Goal: Transaction & Acquisition: Book appointment/travel/reservation

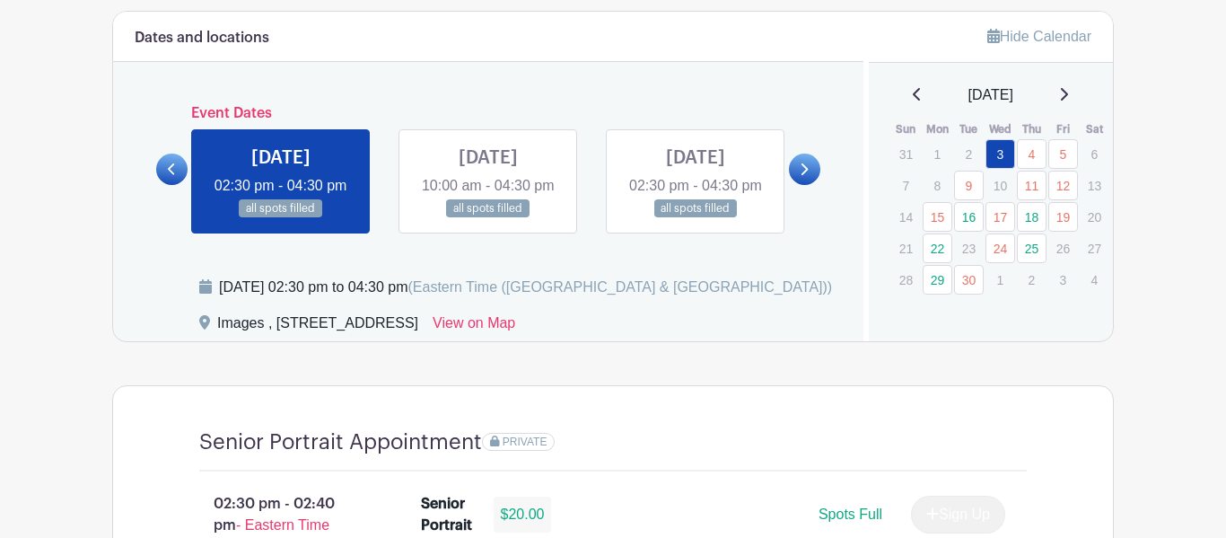
scroll to position [935, 0]
click at [1032, 156] on link "4" at bounding box center [1032, 153] width 30 height 30
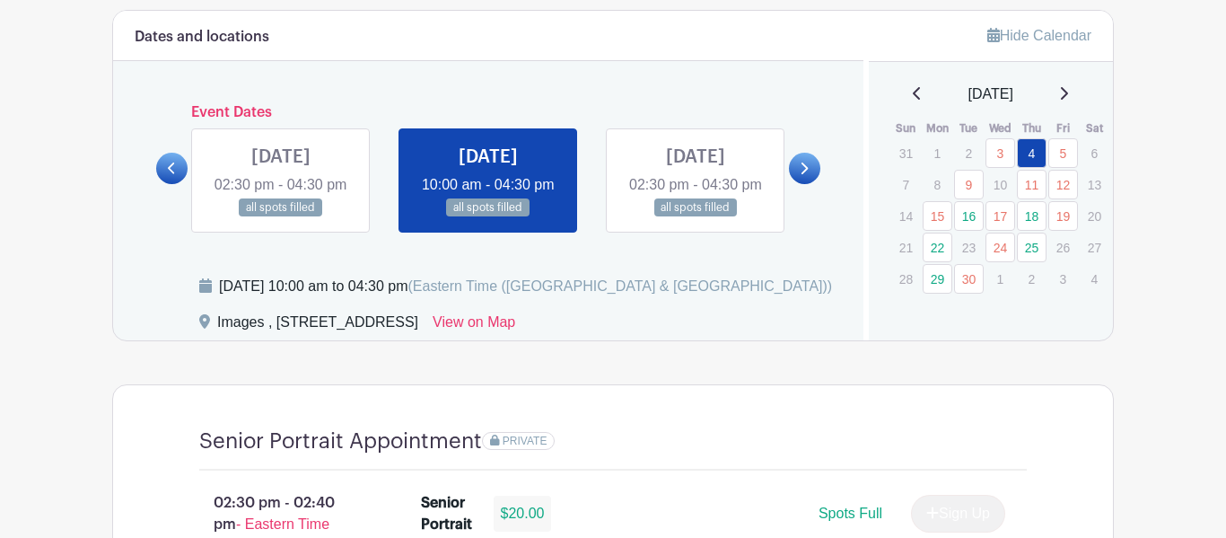
click at [163, 184] on link at bounding box center [171, 168] width 31 height 31
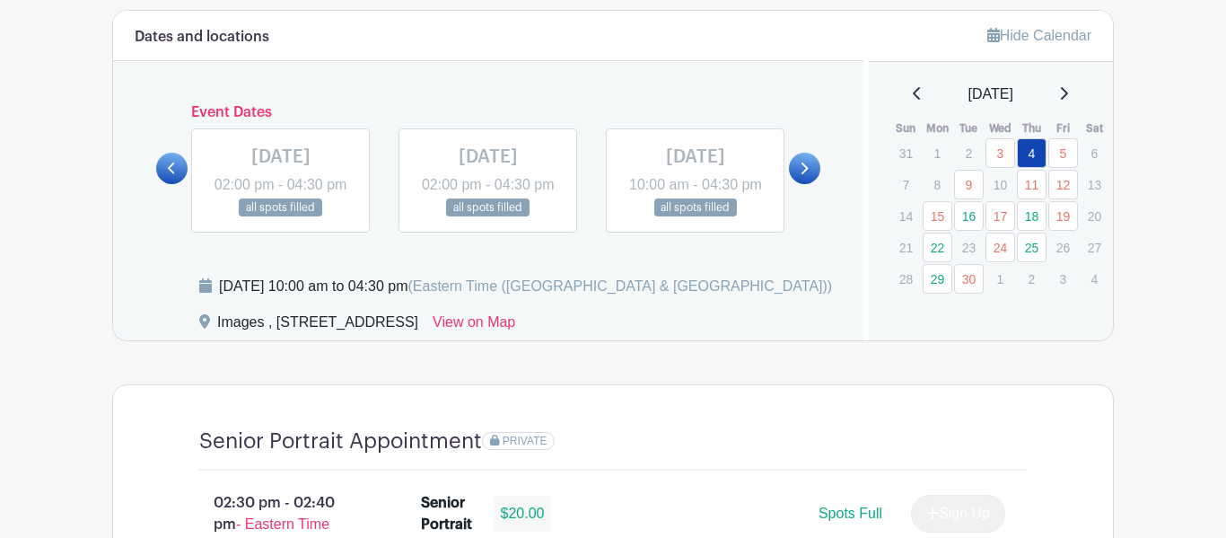
click at [796, 184] on link at bounding box center [804, 168] width 31 height 31
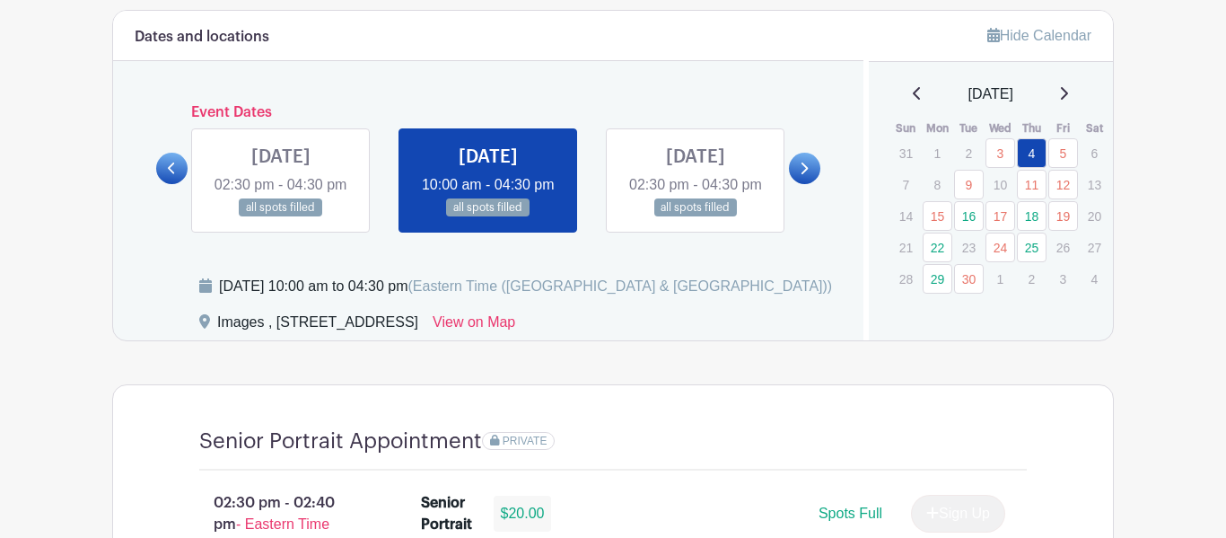
click at [281, 217] on link at bounding box center [281, 217] width 0 height 0
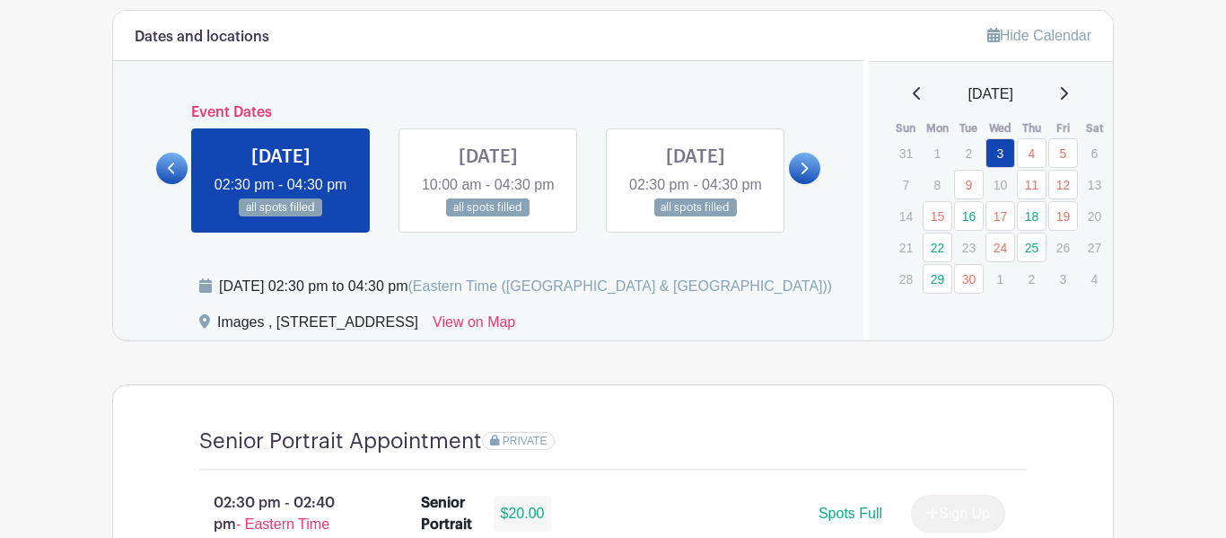
click at [696, 217] on link at bounding box center [696, 217] width 0 height 0
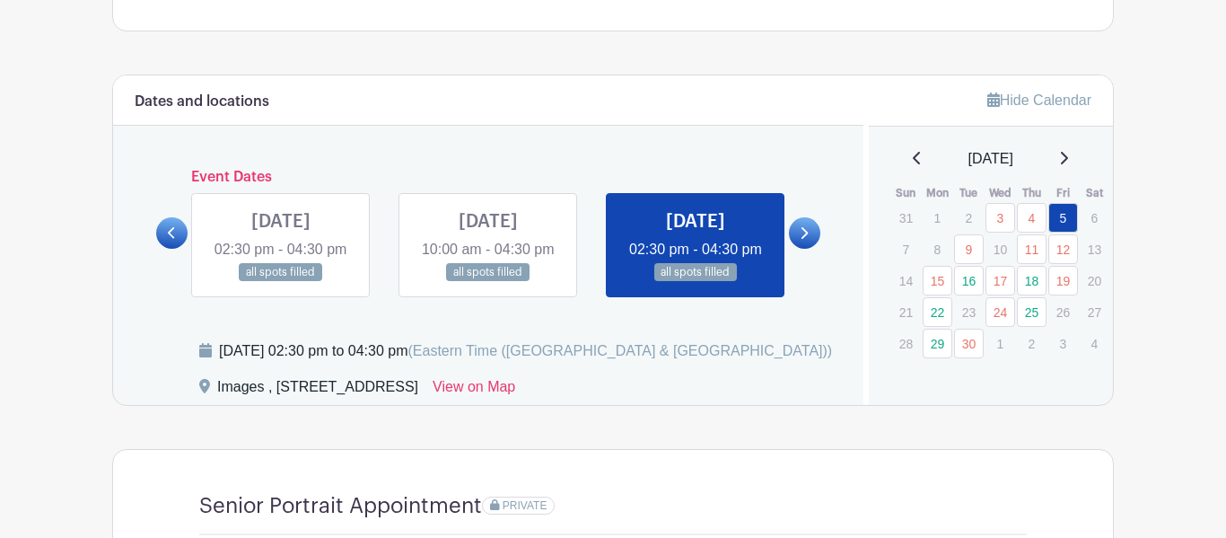
scroll to position [897, 0]
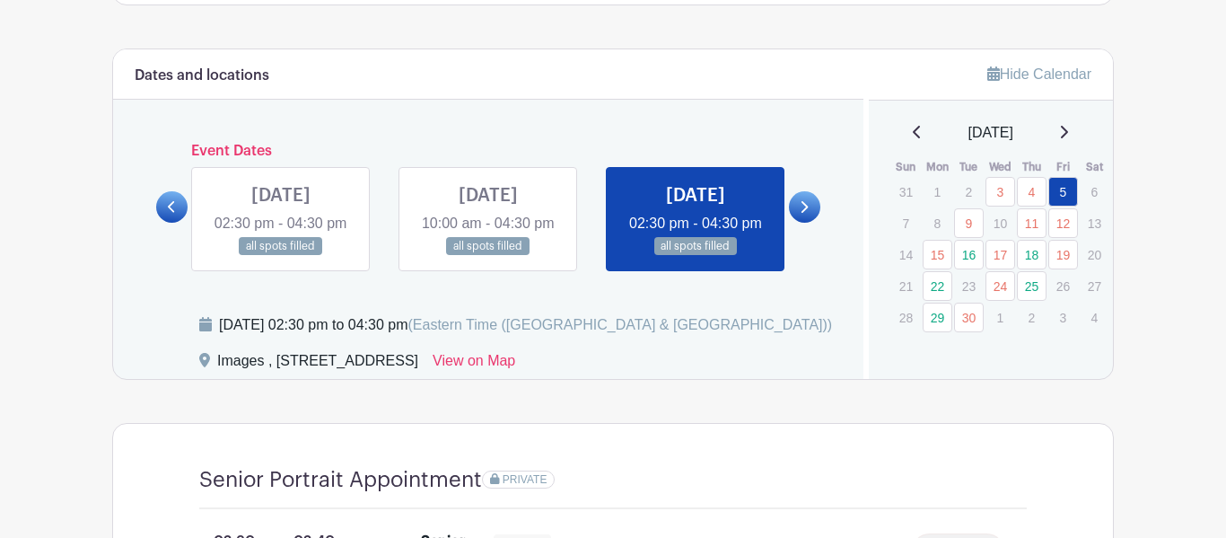
click at [696, 256] on link at bounding box center [696, 256] width 0 height 0
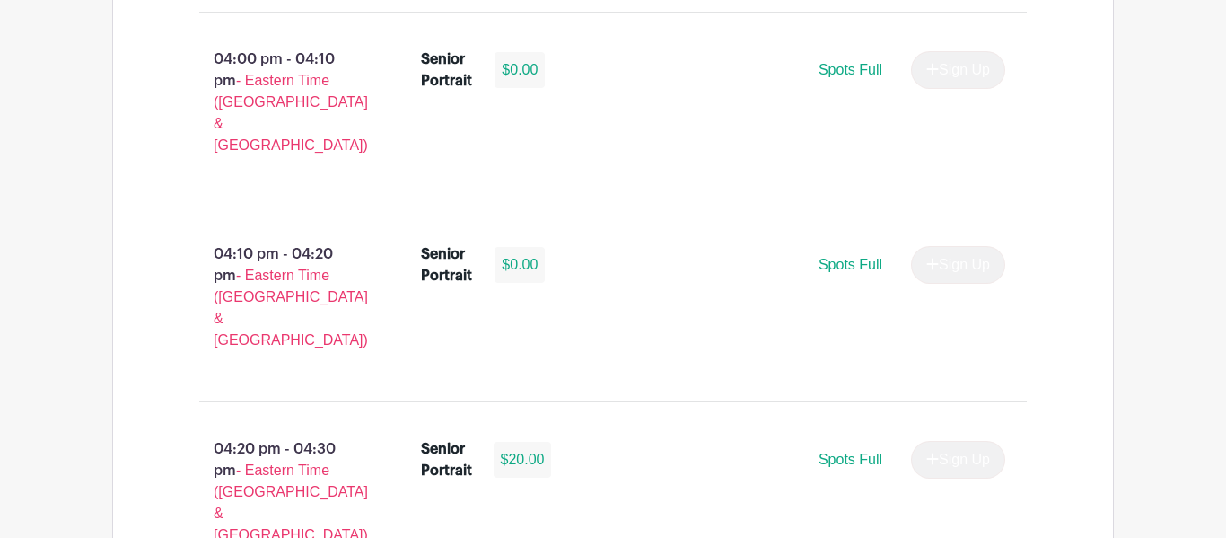
scroll to position [3188, 0]
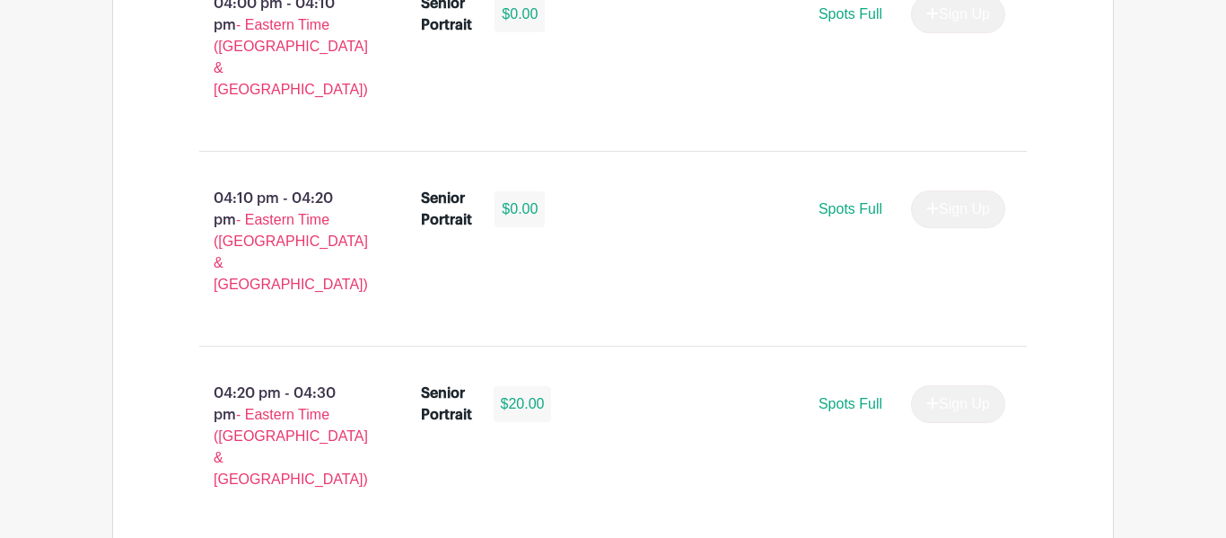
select select "3950"
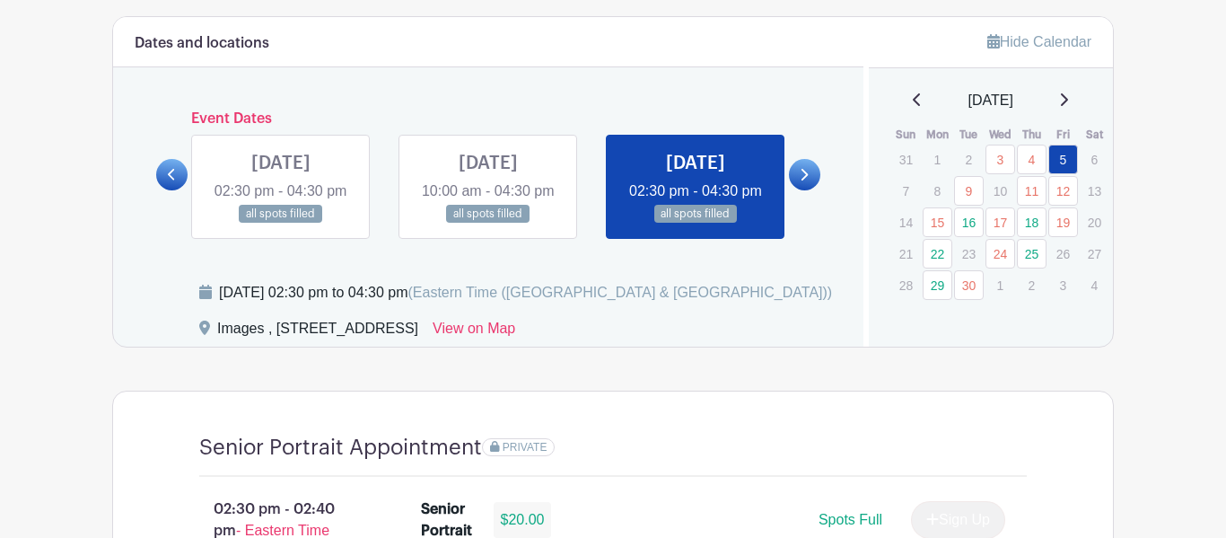
scroll to position [854, 0]
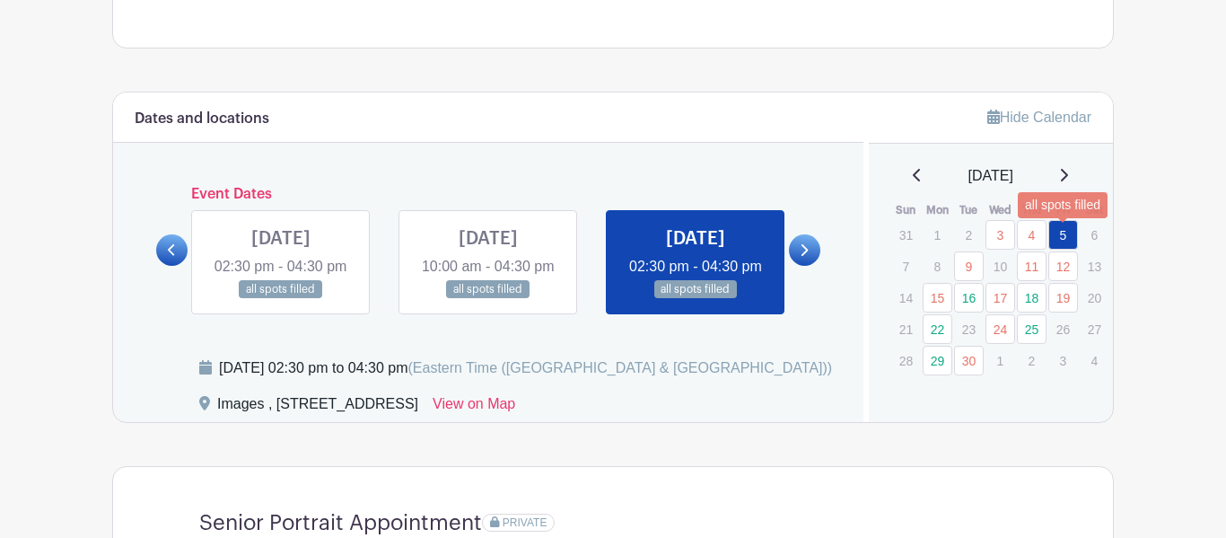
click at [1061, 241] on link "5" at bounding box center [1064, 235] width 30 height 30
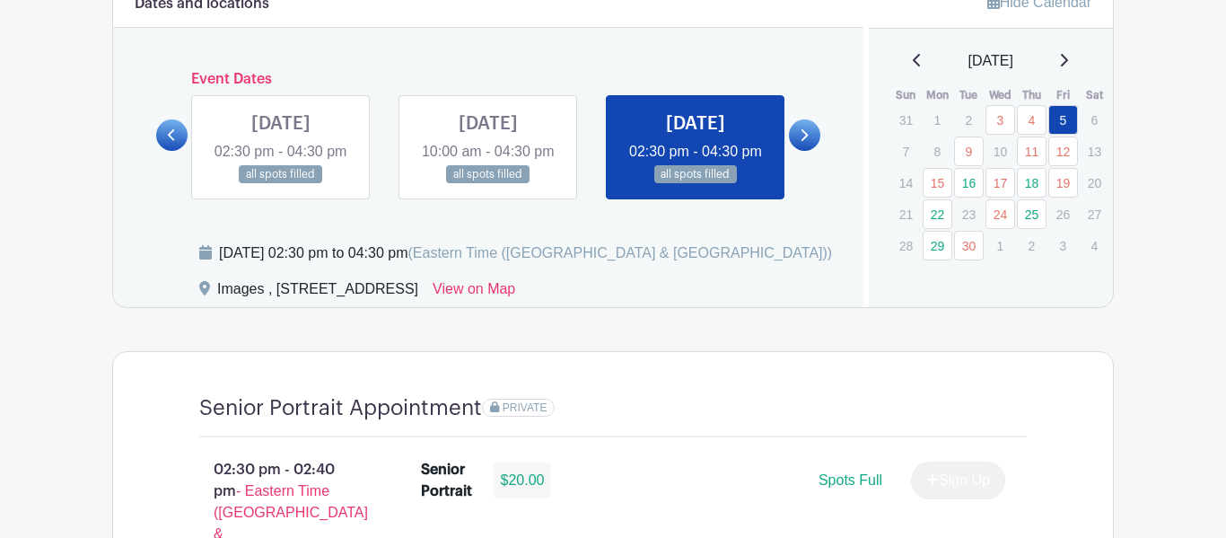
scroll to position [897, 0]
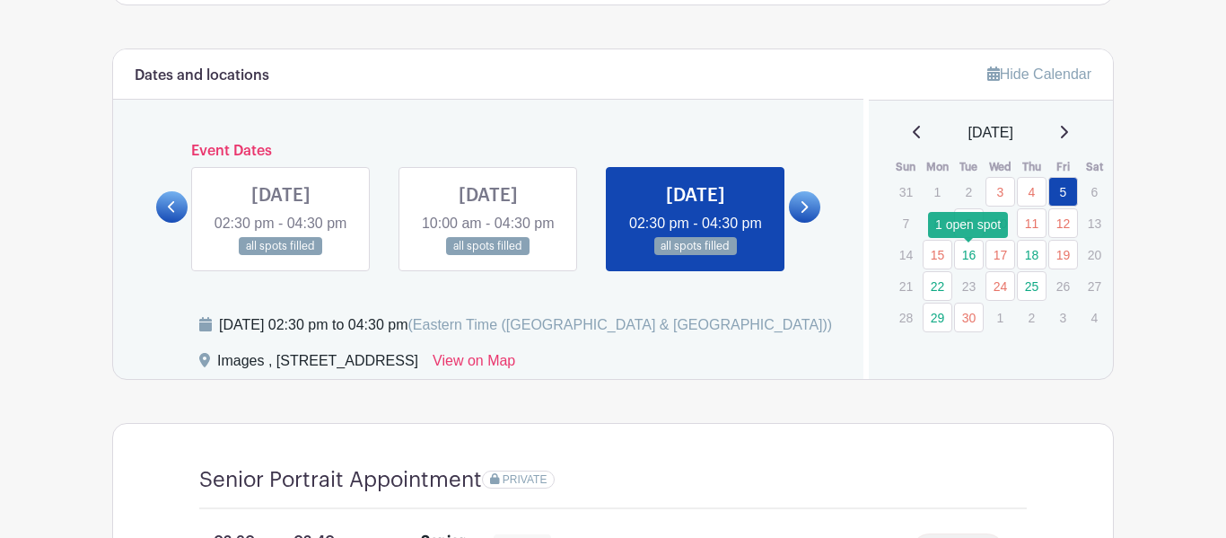
click at [972, 265] on link "16" at bounding box center [969, 255] width 30 height 30
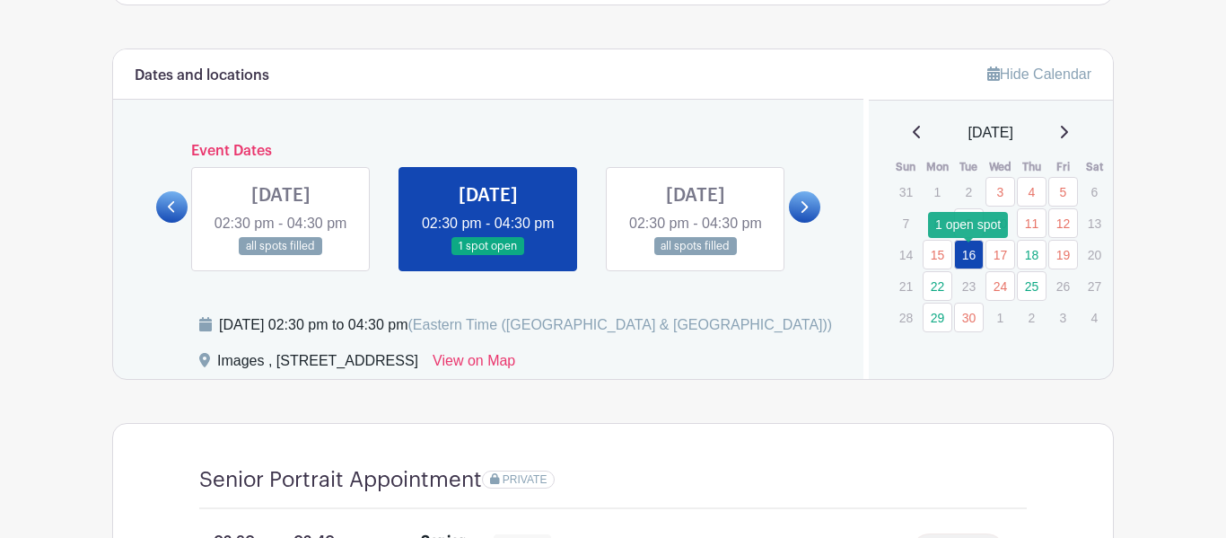
click at [961, 256] on link "16" at bounding box center [969, 255] width 30 height 30
click at [1024, 289] on link "25" at bounding box center [1032, 286] width 30 height 30
click at [1042, 293] on link "25" at bounding box center [1032, 286] width 30 height 30
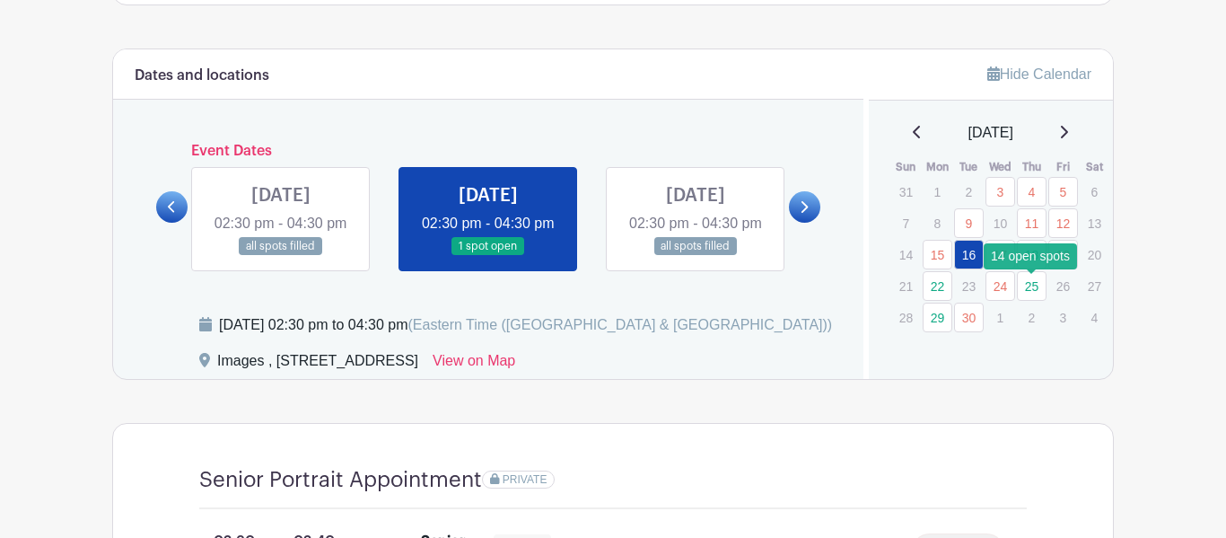
click at [1035, 290] on link "25" at bounding box center [1032, 286] width 30 height 30
click at [1032, 287] on link "25" at bounding box center [1032, 286] width 30 height 30
click at [799, 223] on link at bounding box center [804, 206] width 31 height 31
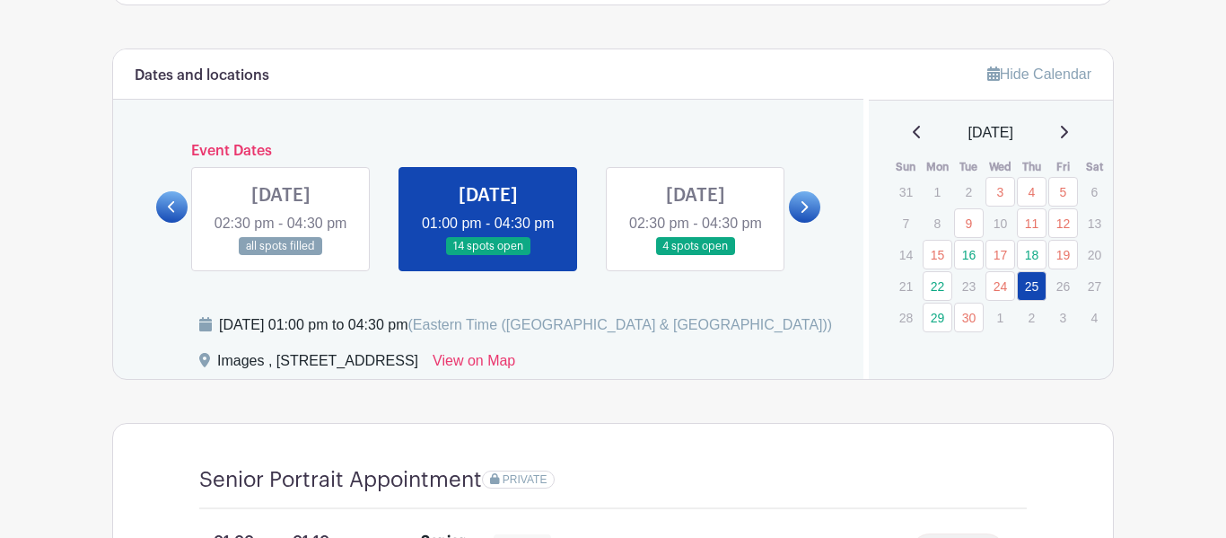
click at [799, 223] on link at bounding box center [804, 206] width 31 height 31
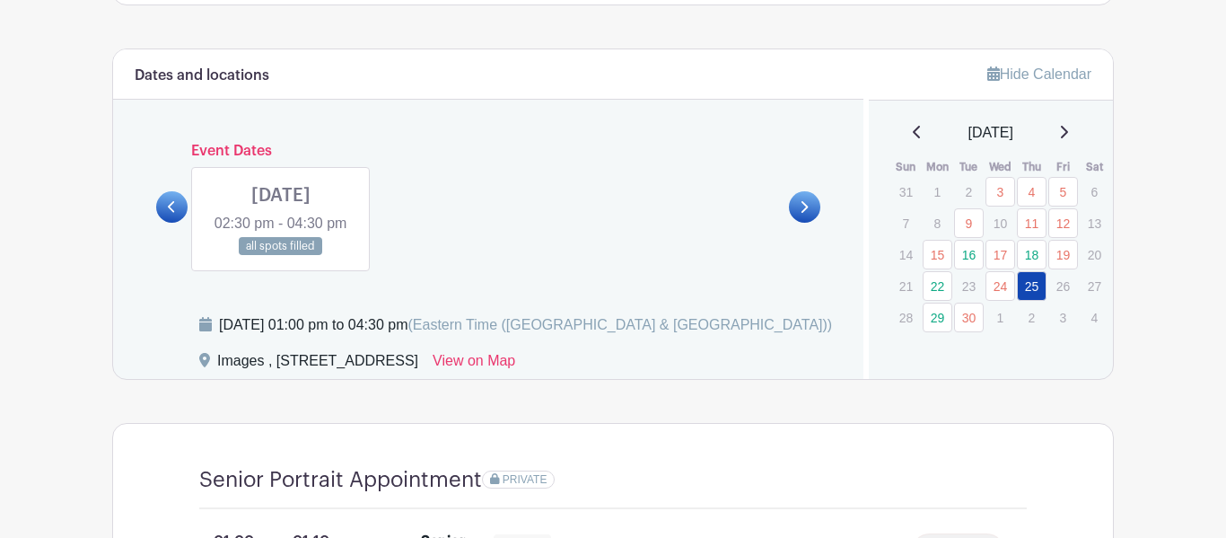
click at [180, 221] on link at bounding box center [171, 206] width 31 height 31
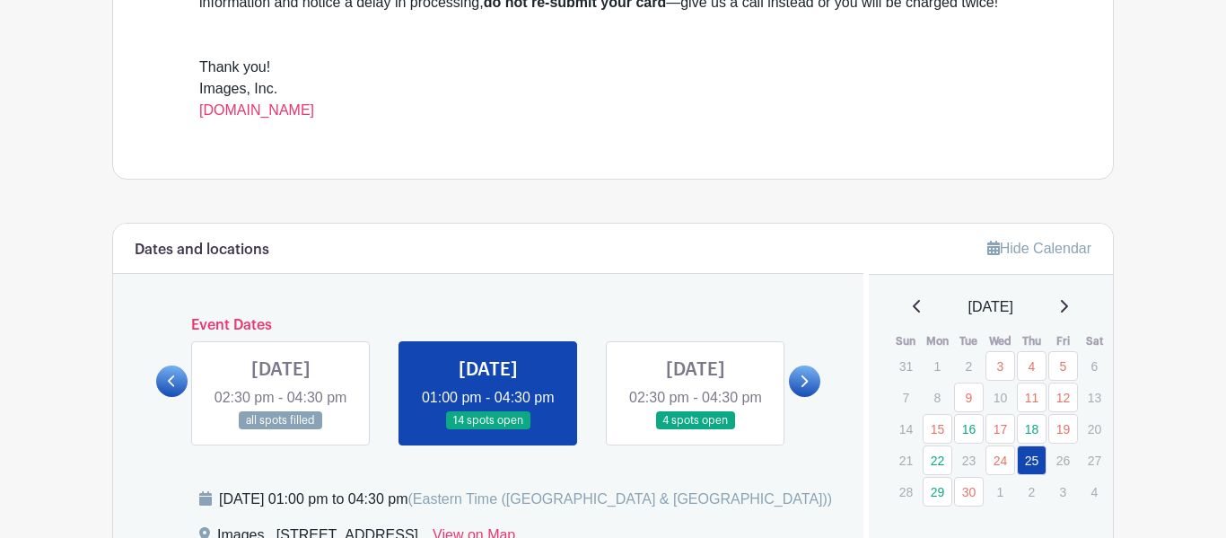
scroll to position [912, 0]
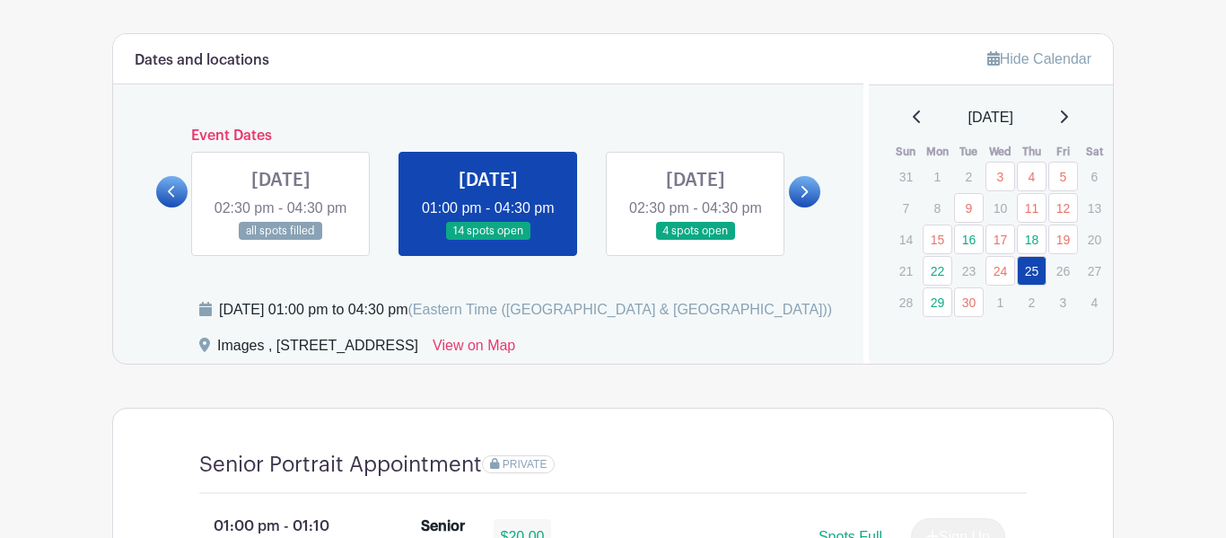
click at [488, 241] on link at bounding box center [488, 241] width 0 height 0
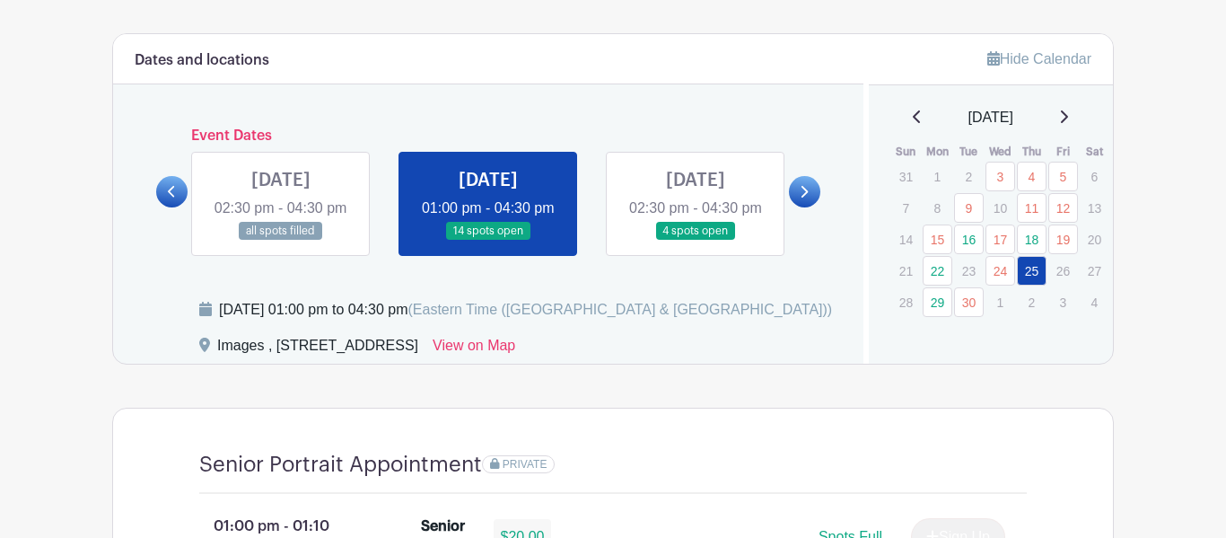
click at [488, 241] on link at bounding box center [488, 241] width 0 height 0
click at [1029, 273] on link "25" at bounding box center [1032, 271] width 30 height 30
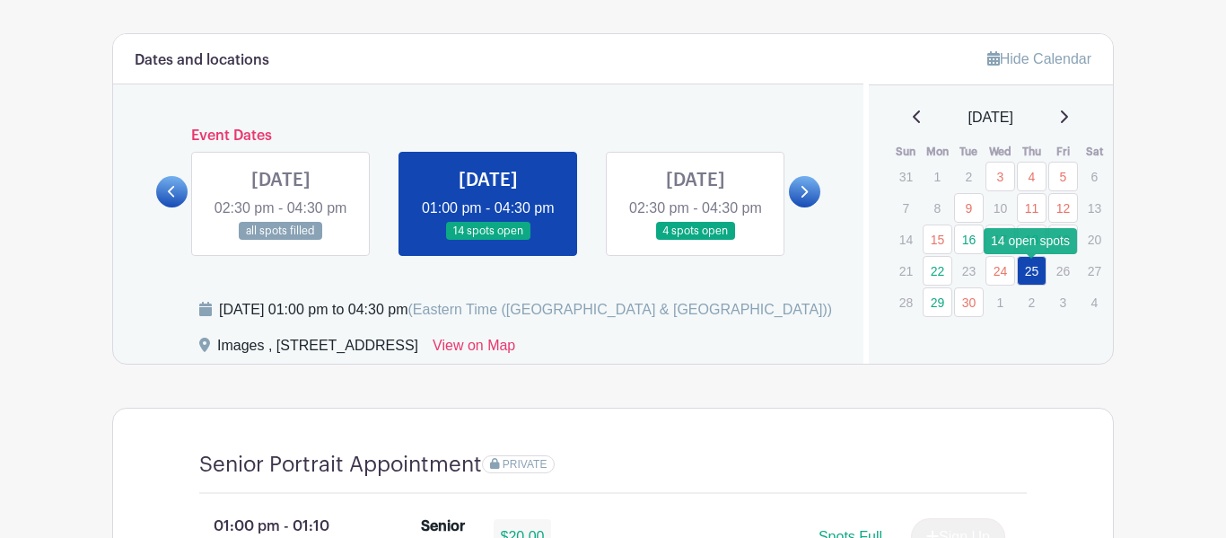
click at [1029, 273] on link "25" at bounding box center [1032, 271] width 30 height 30
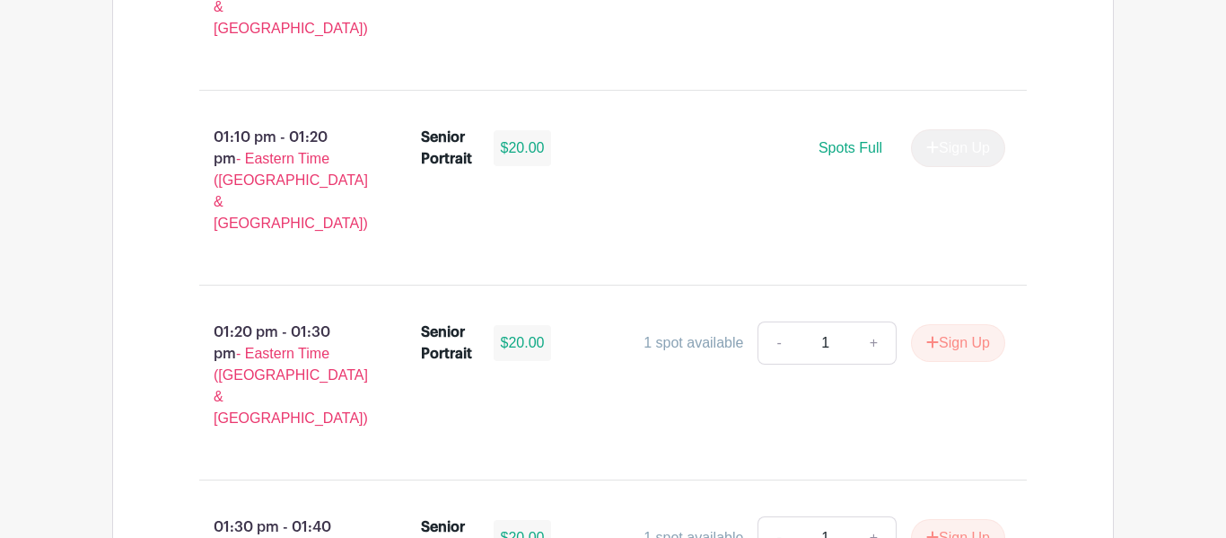
scroll to position [1560, 0]
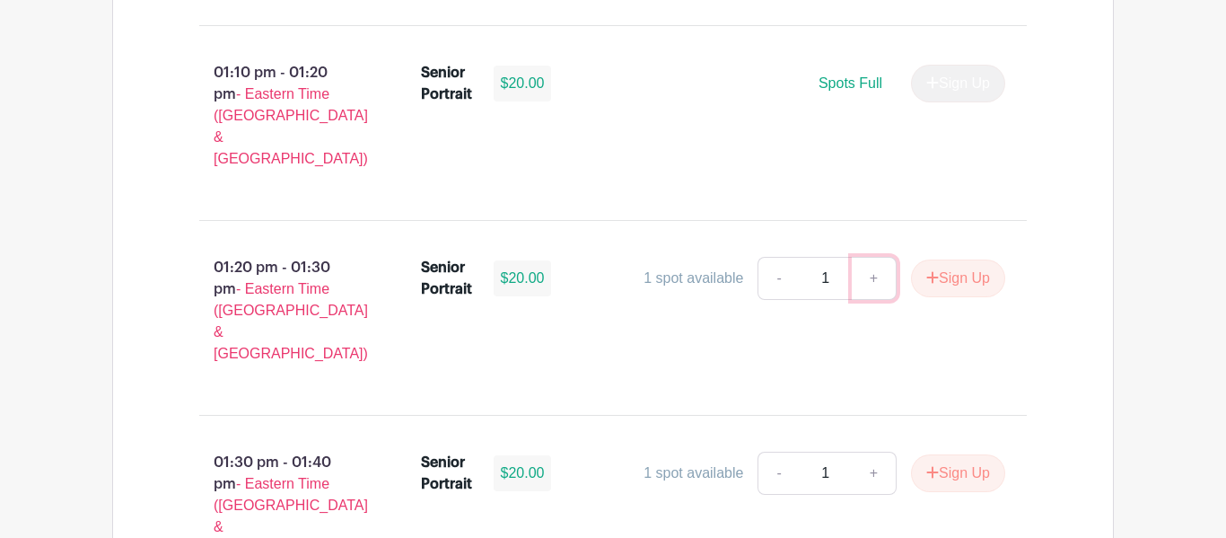
click at [864, 257] on link "+" at bounding box center [874, 278] width 45 height 43
click at [638, 264] on div "Senior Portrait $20.00 1 spot available - 1 + Sign Up" at bounding box center [724, 318] width 664 height 136
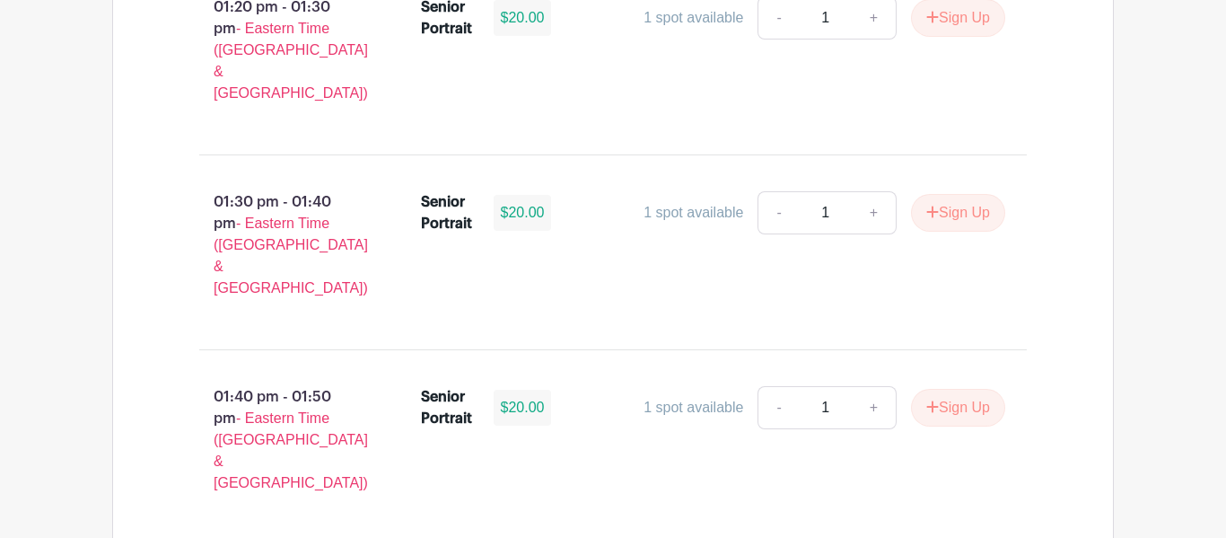
scroll to position [1823, 0]
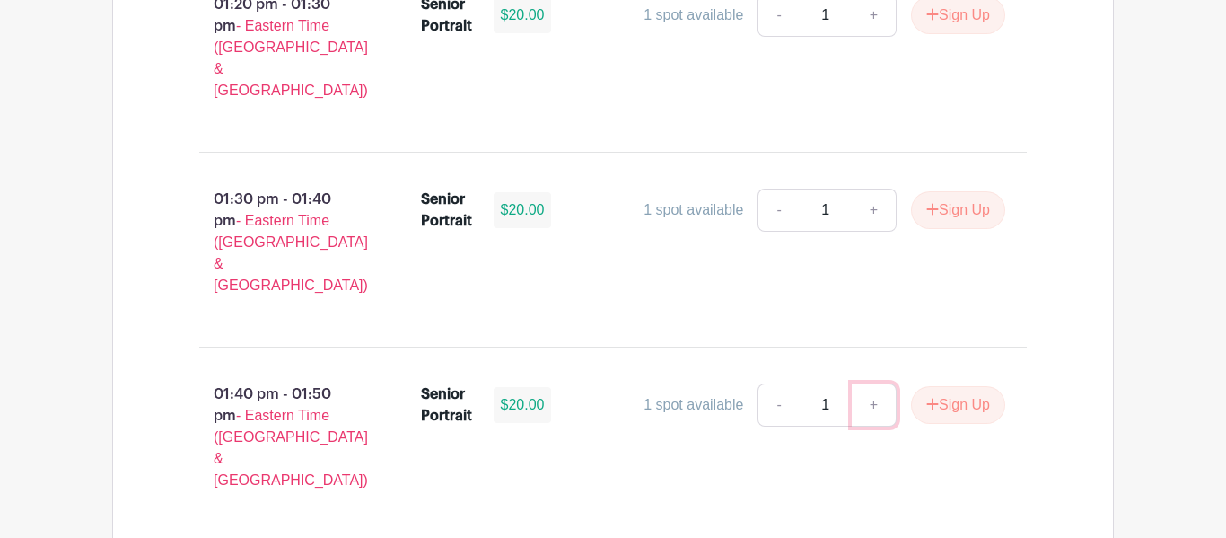
click at [867, 383] on link "+" at bounding box center [874, 404] width 45 height 43
click at [868, 383] on link "+" at bounding box center [874, 404] width 45 height 43
click at [591, 362] on div "01:40 pm - 01:50 pm - Eastern Time ([GEOGRAPHIC_DATA] & [GEOGRAPHIC_DATA]) Seni…" at bounding box center [613, 444] width 914 height 165
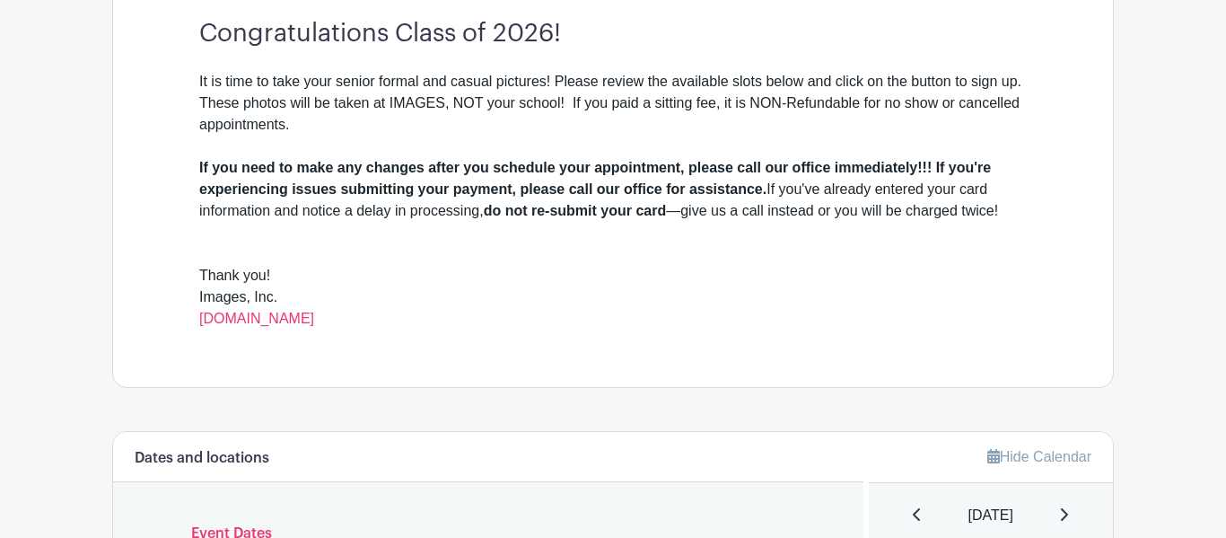
scroll to position [716, 0]
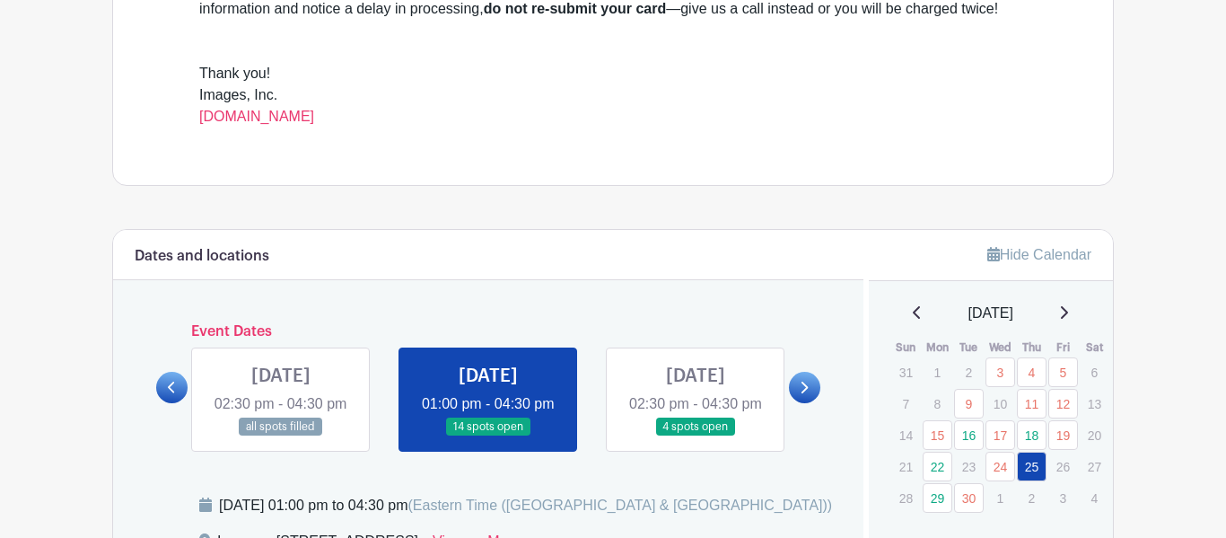
click at [488, 436] on link at bounding box center [488, 436] width 0 height 0
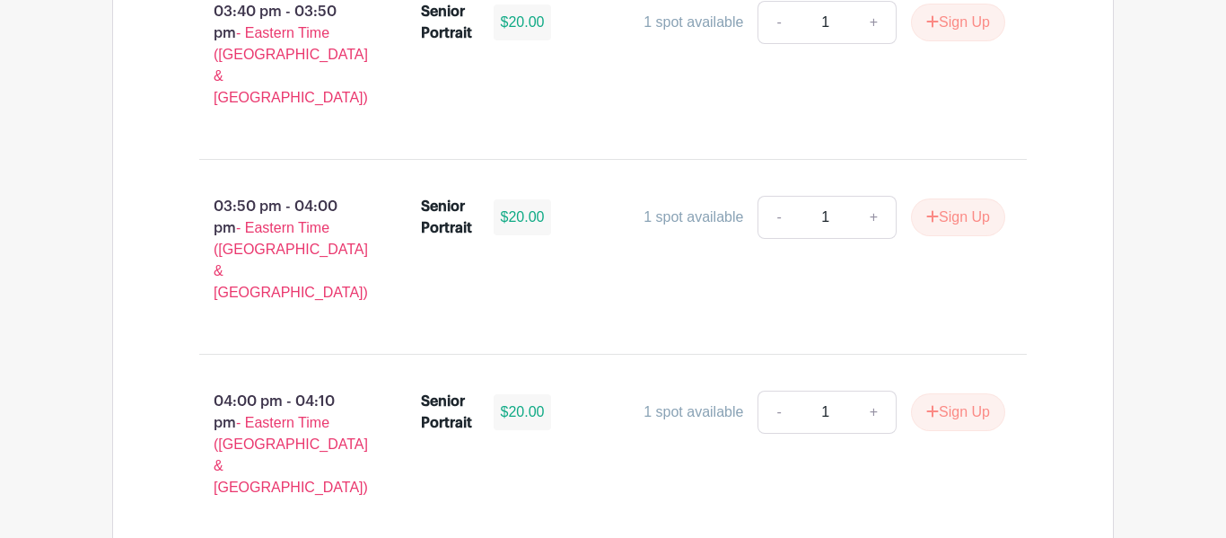
scroll to position [4569, 0]
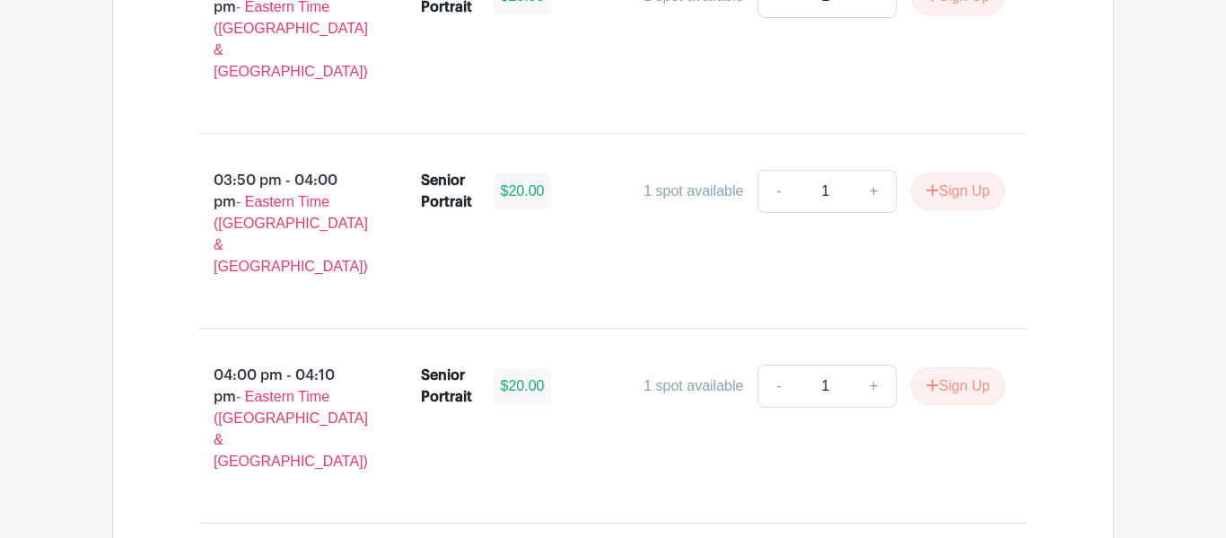
select select "3950"
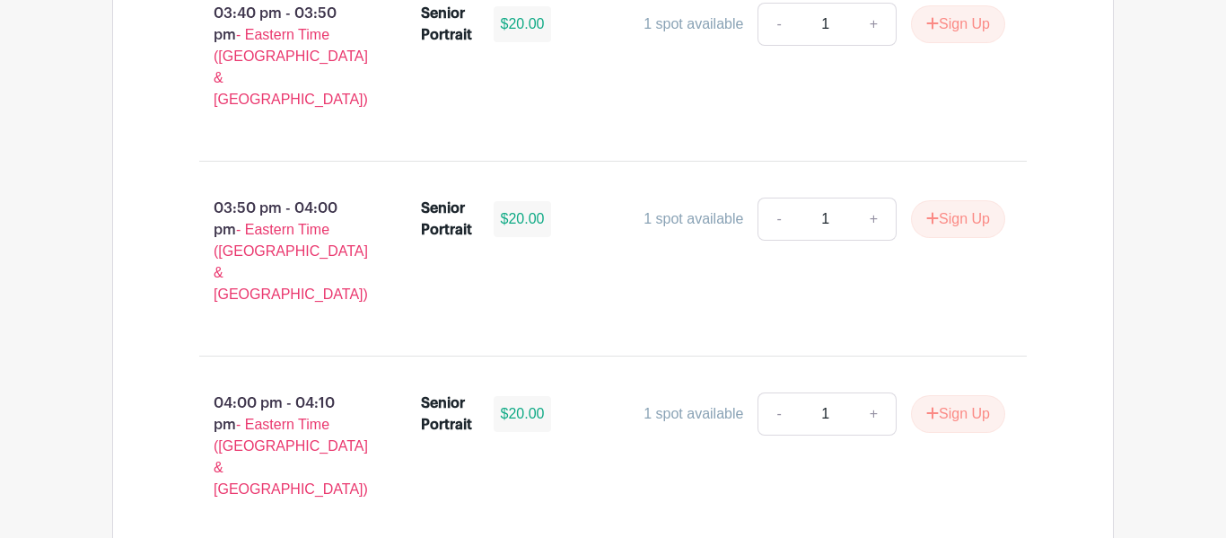
scroll to position [4543, 0]
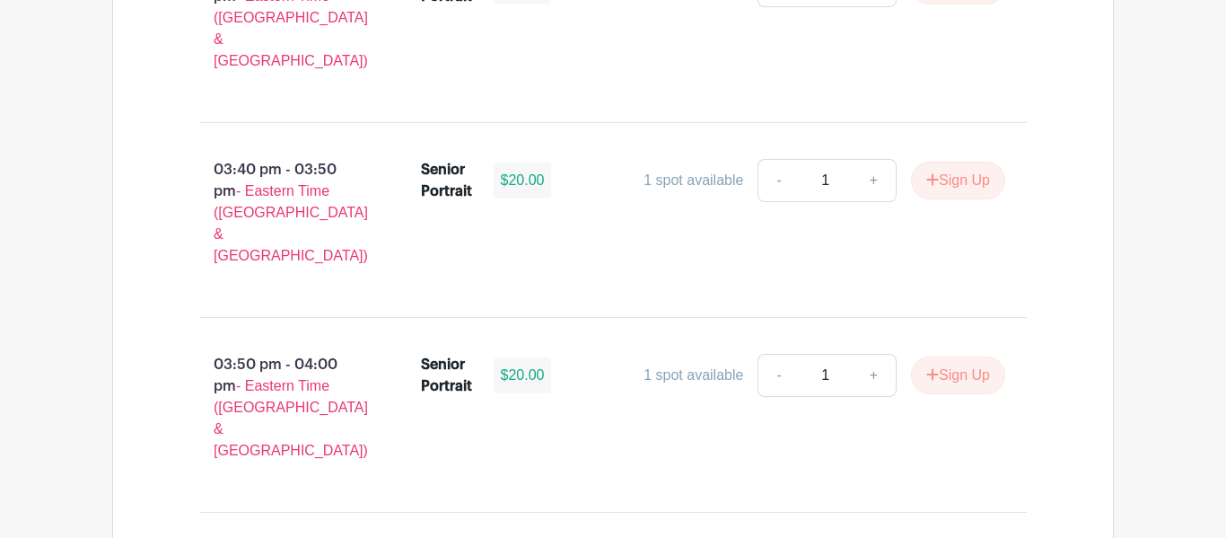
scroll to position [4622, 0]
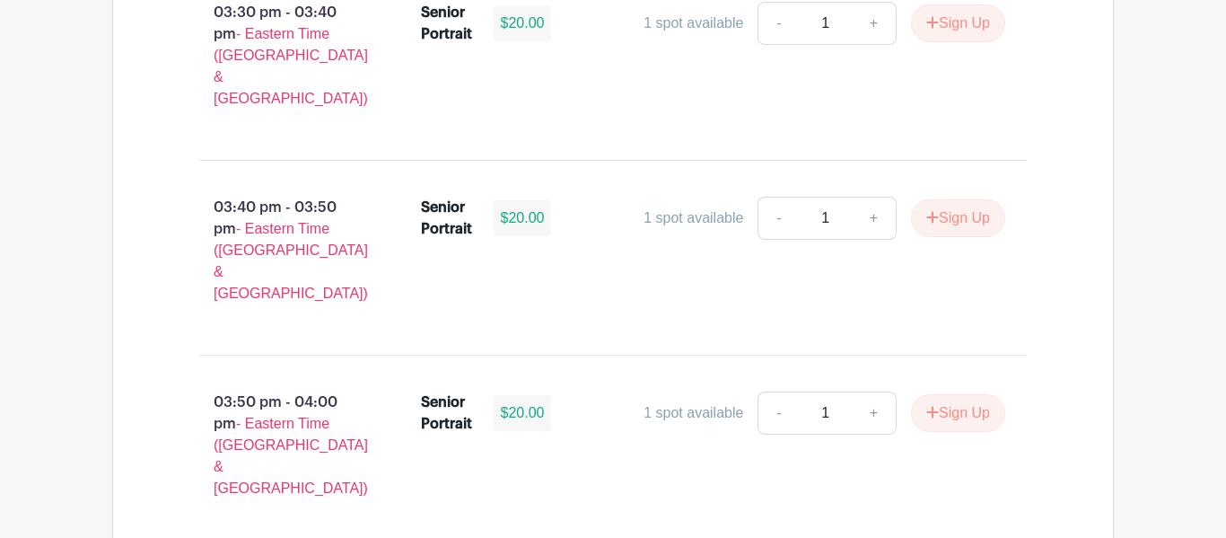
scroll to position [4207, 0]
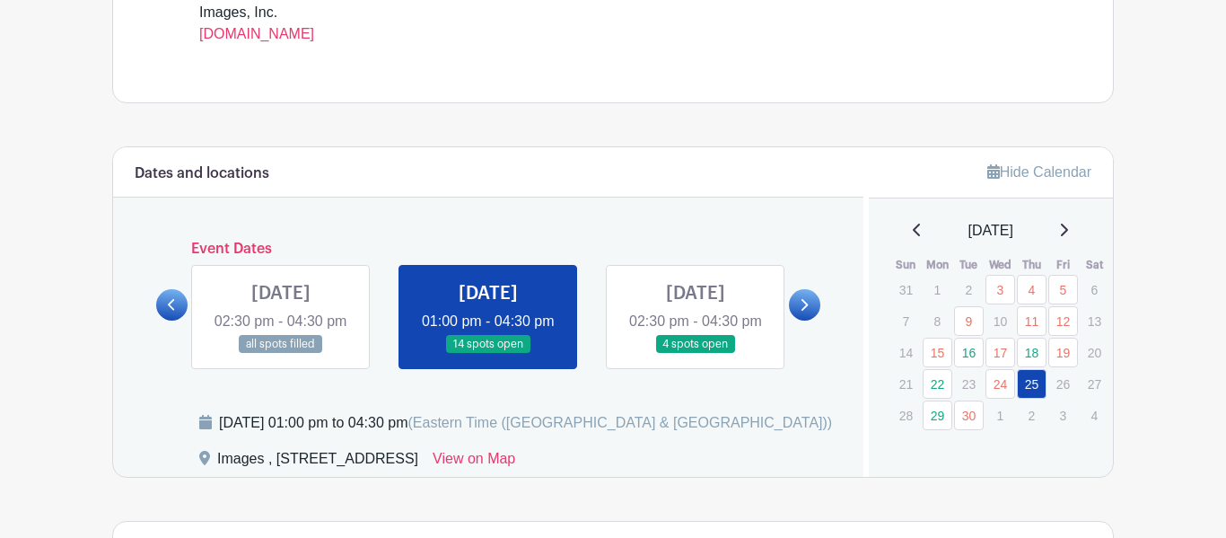
scroll to position [816, 0]
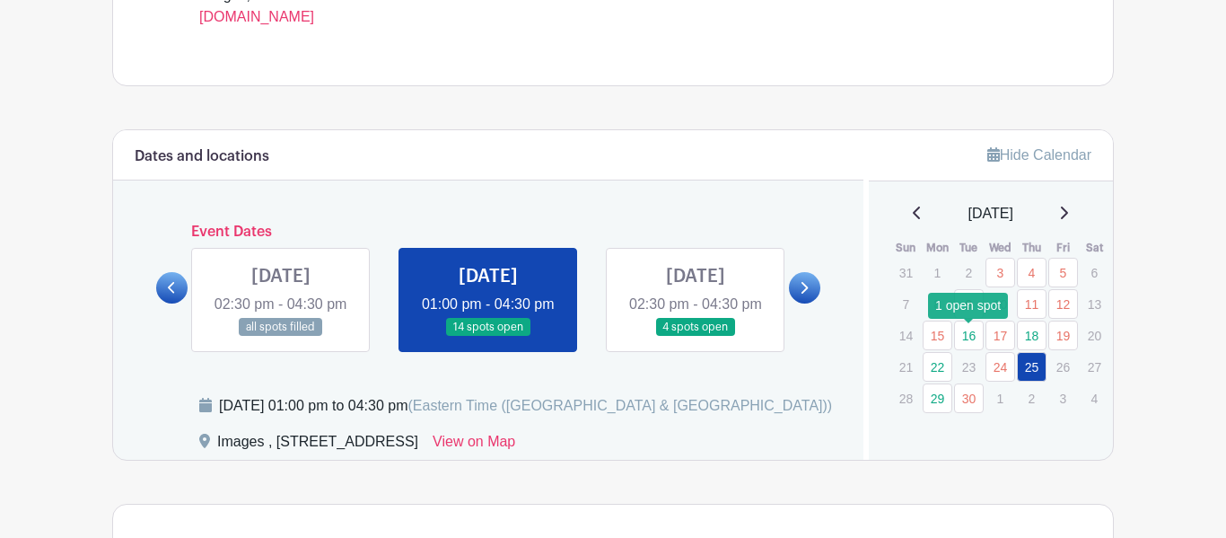
click at [970, 345] on link "16" at bounding box center [969, 335] width 30 height 30
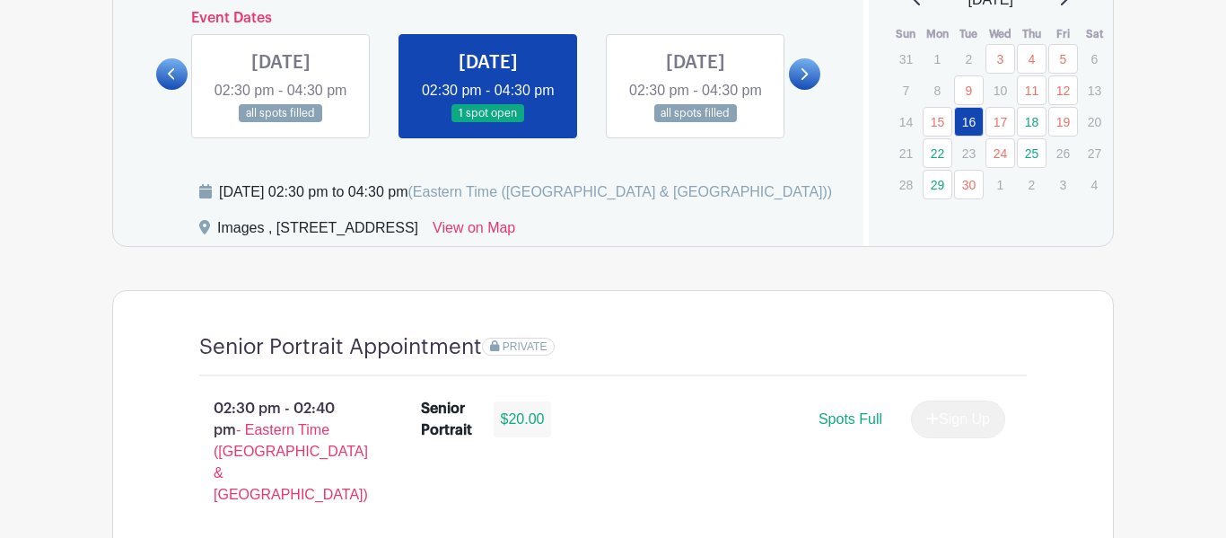
scroll to position [744, 0]
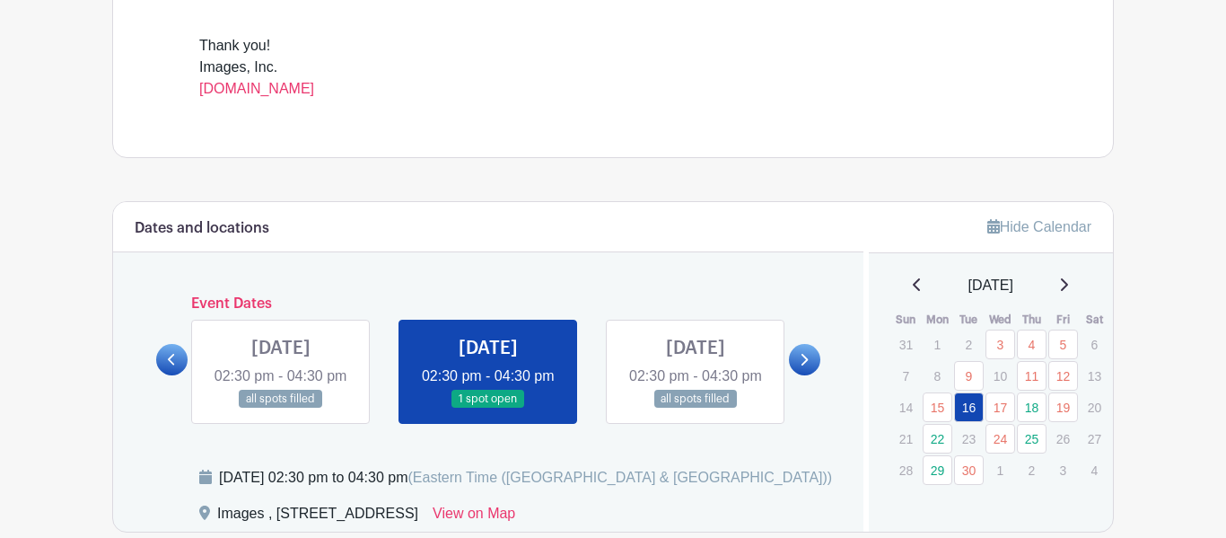
click at [1068, 293] on div "[DATE]" at bounding box center [992, 286] width 202 height 22
click at [1068, 285] on icon at bounding box center [1064, 284] width 7 height 13
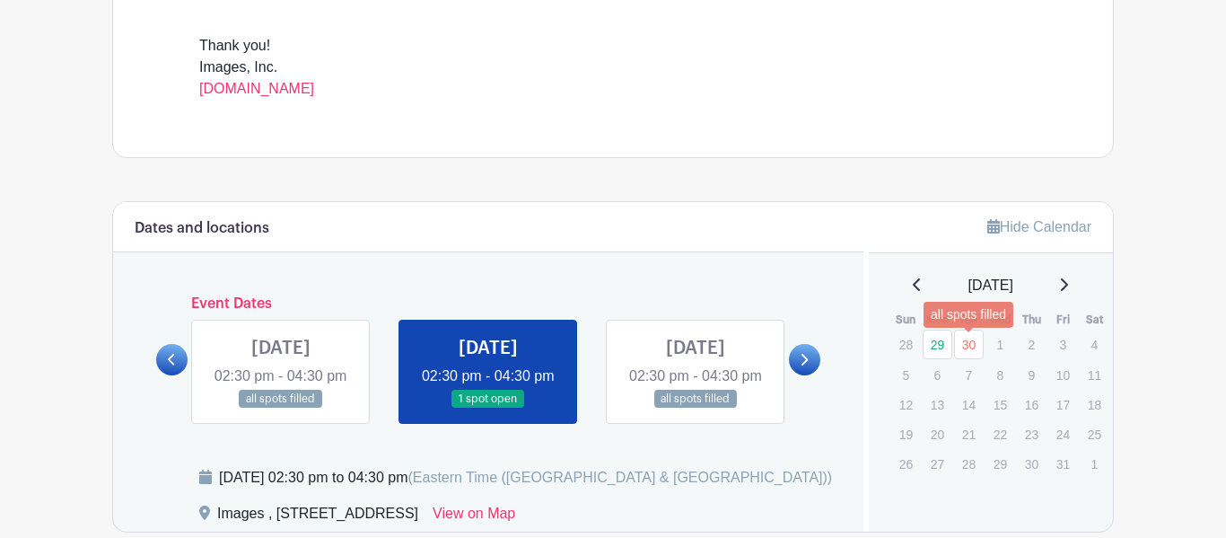
click at [968, 344] on link "30" at bounding box center [969, 344] width 30 height 30
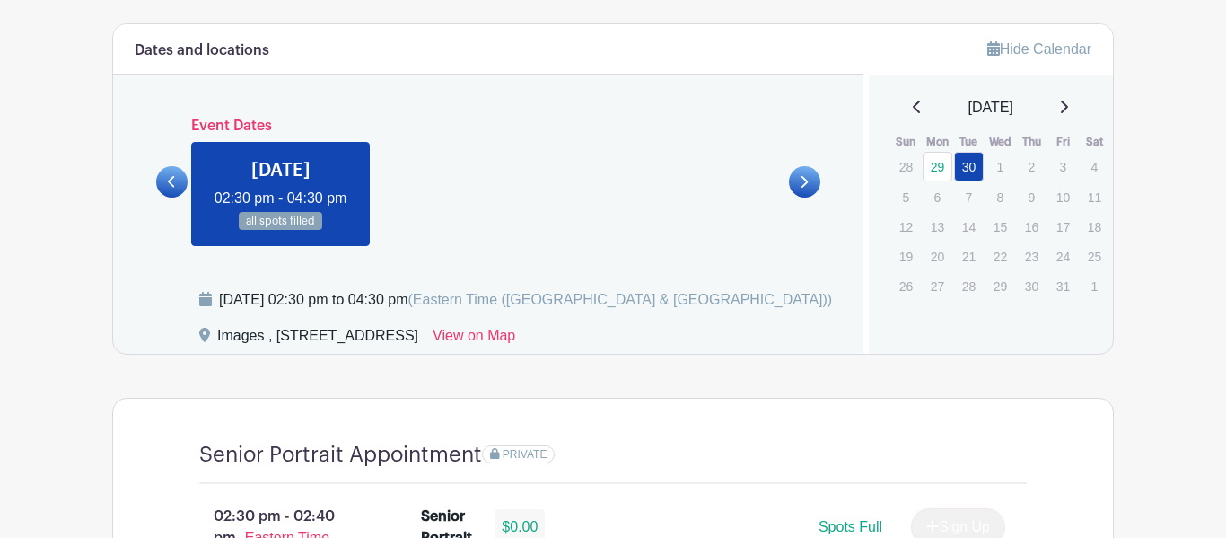
scroll to position [685, 0]
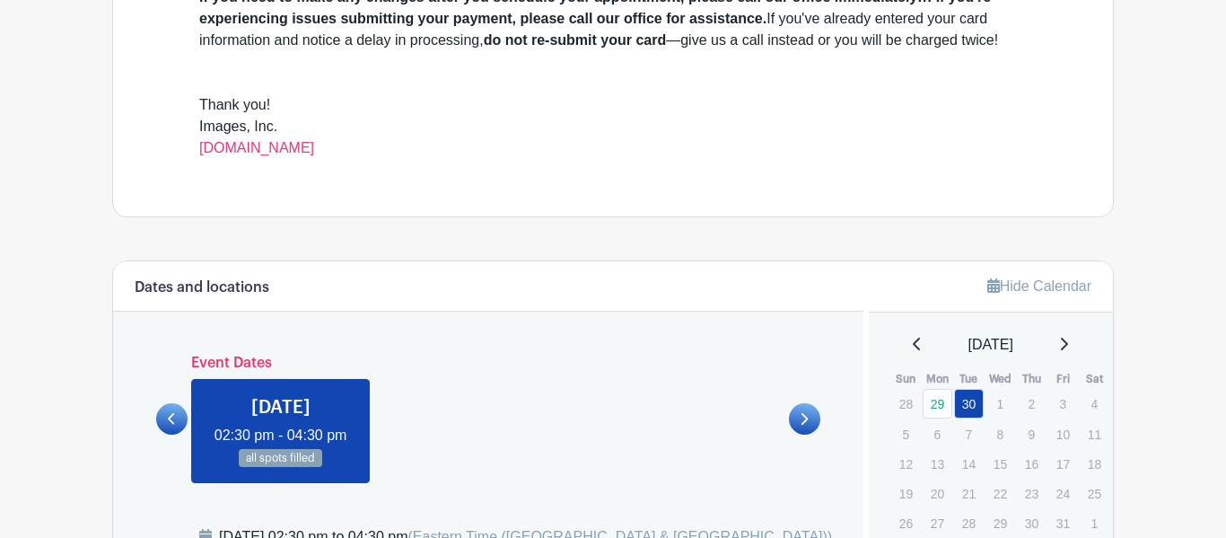
click at [913, 351] on icon at bounding box center [917, 344] width 9 height 14
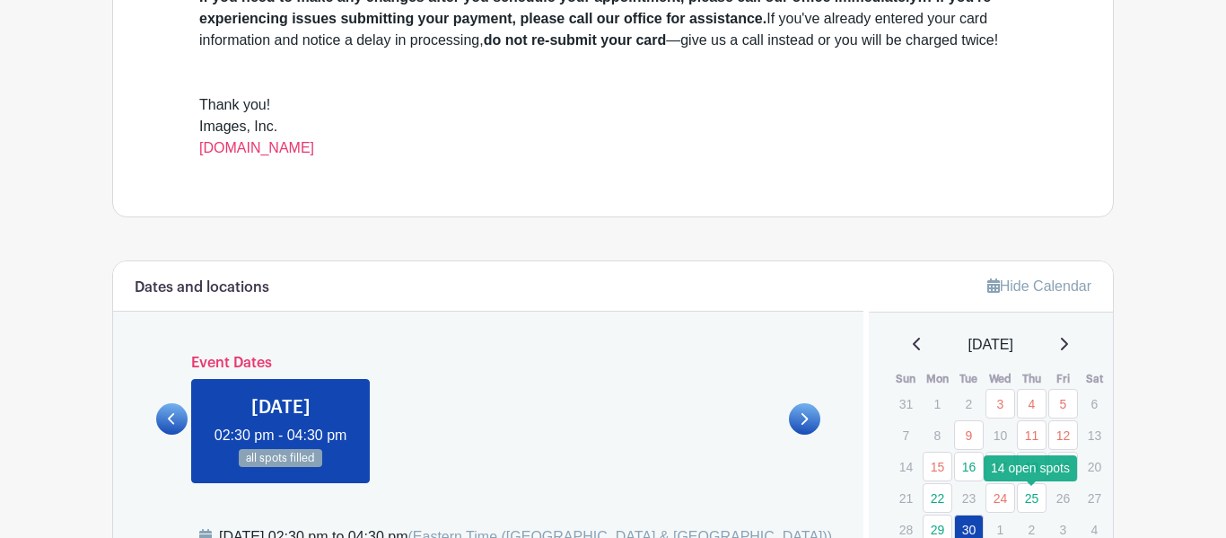
click at [1031, 501] on link "25" at bounding box center [1032, 498] width 30 height 30
